Goal: Check status

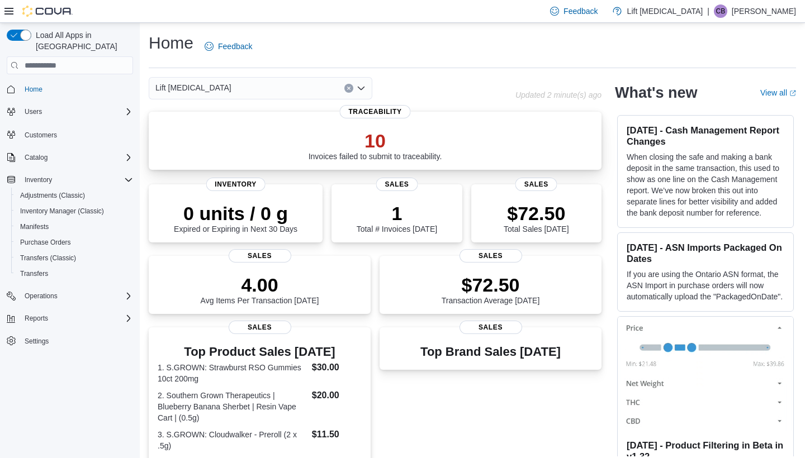
click at [378, 142] on p "10" at bounding box center [376, 141] width 134 height 22
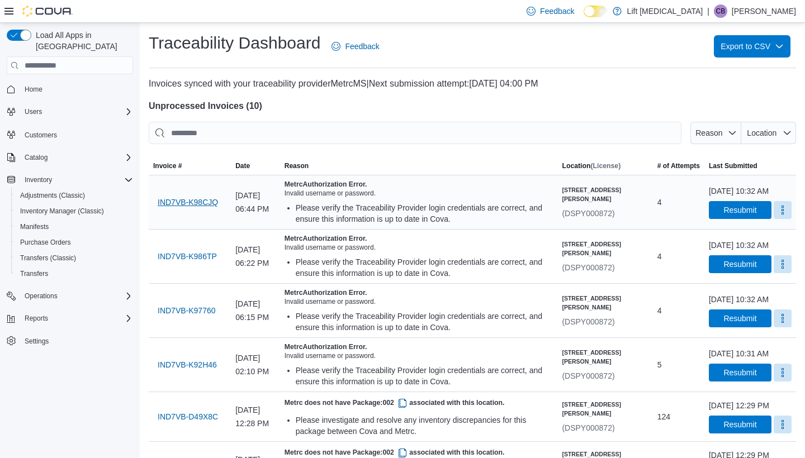
click at [184, 201] on span "IND7VB-K98CJQ" at bounding box center [188, 202] width 60 height 11
click at [564, 130] on input "This is a search bar. After typing your query, hit enter to filter the results …" at bounding box center [415, 133] width 533 height 22
